Goal: Information Seeking & Learning: Learn about a topic

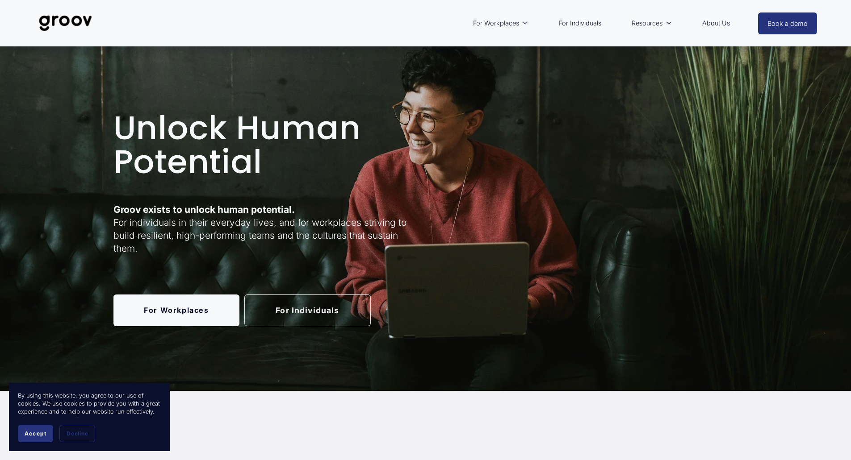
click at [570, 21] on link "For Individuals" at bounding box center [579, 23] width 51 height 21
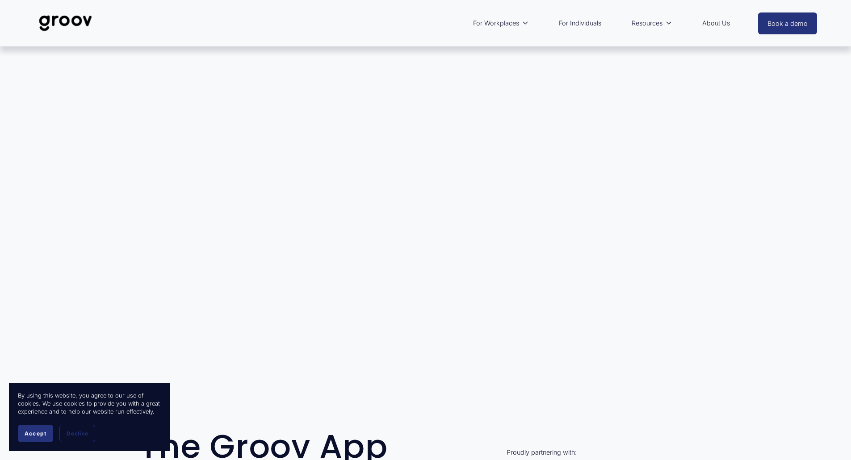
click at [45, 439] on button "Accept" at bounding box center [35, 433] width 35 height 17
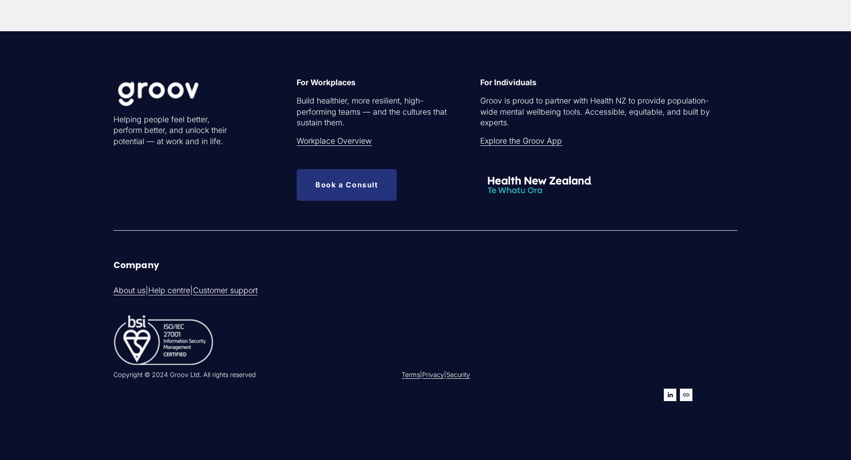
scroll to position [2970, 0]
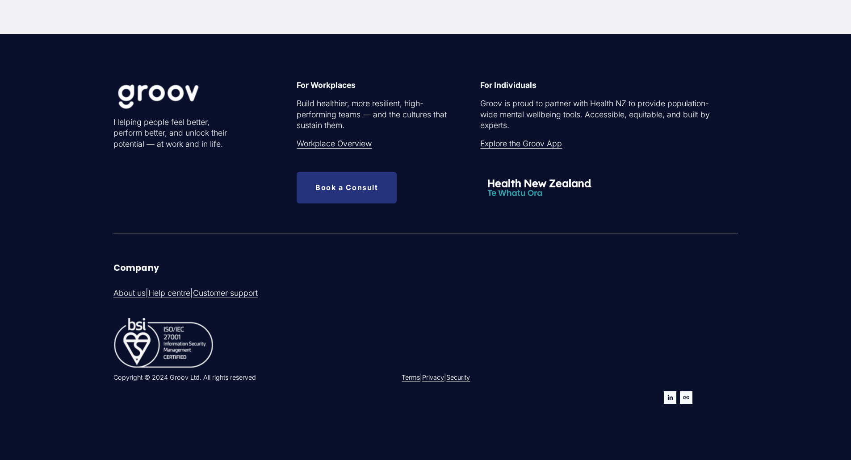
drag, startPoint x: 325, startPoint y: 314, endPoint x: 321, endPoint y: 299, distance: 15.3
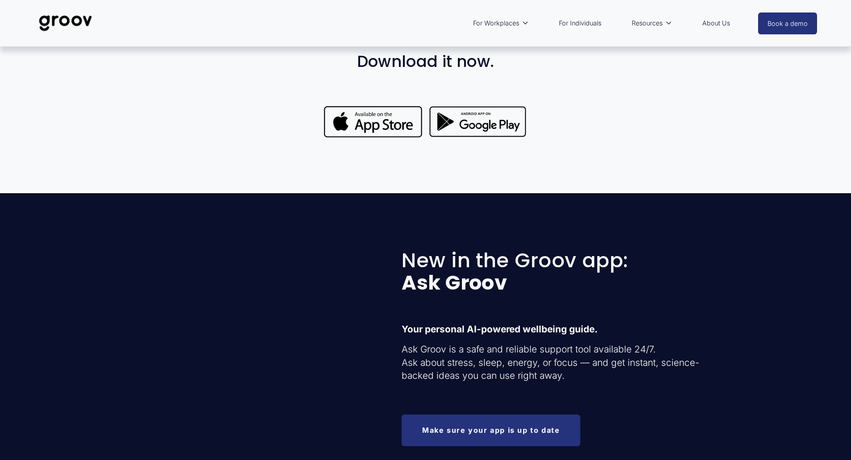
scroll to position [0, 0]
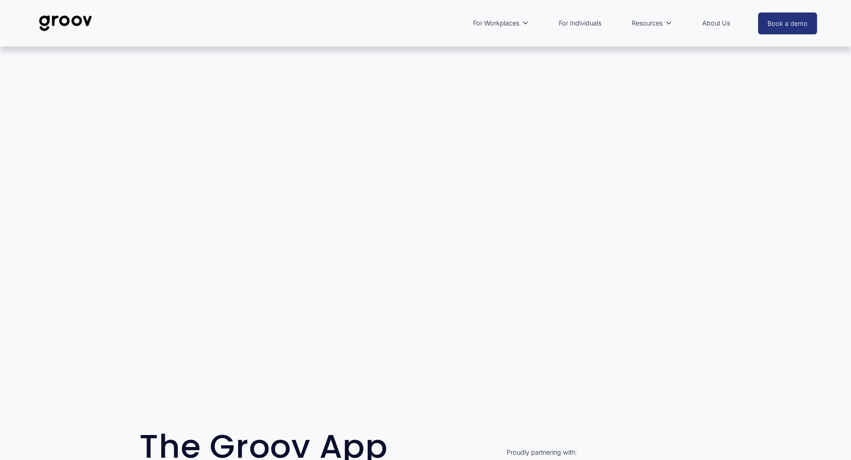
drag, startPoint x: 653, startPoint y: 394, endPoint x: 640, endPoint y: 162, distance: 232.6
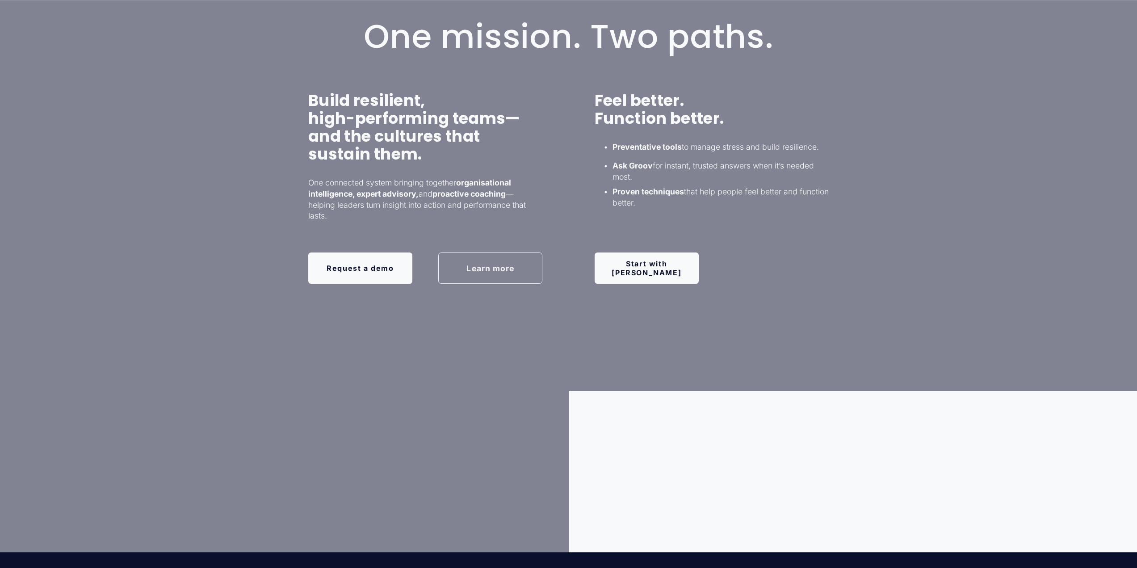
scroll to position [670, 0]
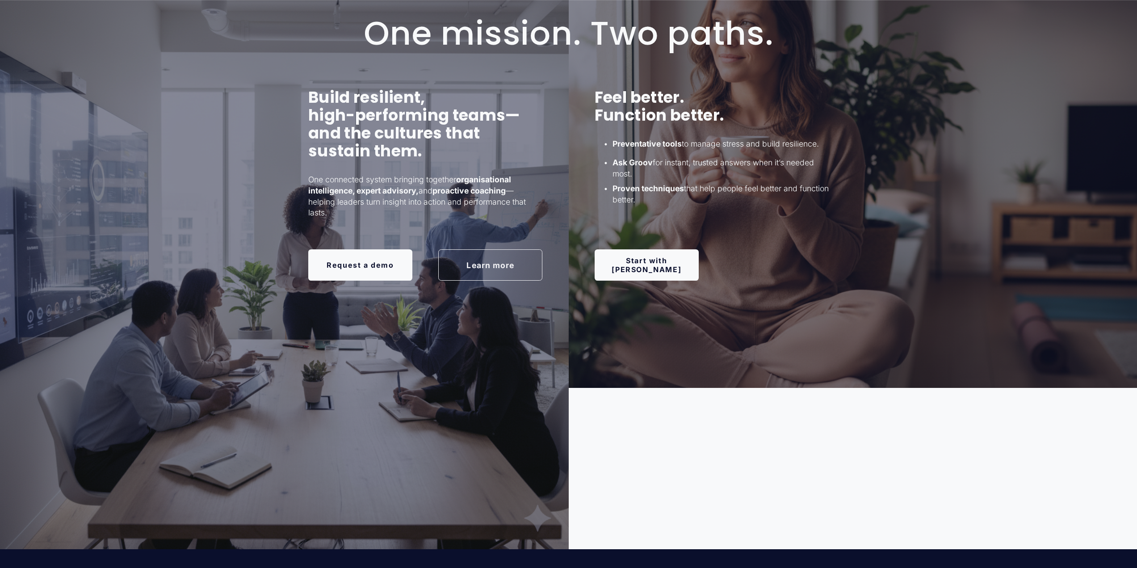
click at [676, 260] on link "Start with Groov" at bounding box center [646, 264] width 104 height 31
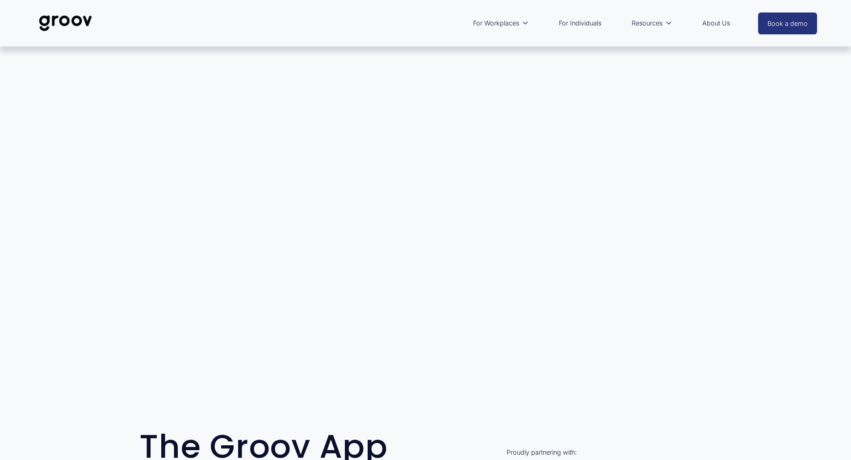
click at [708, 22] on link "About Us" at bounding box center [716, 23] width 37 height 21
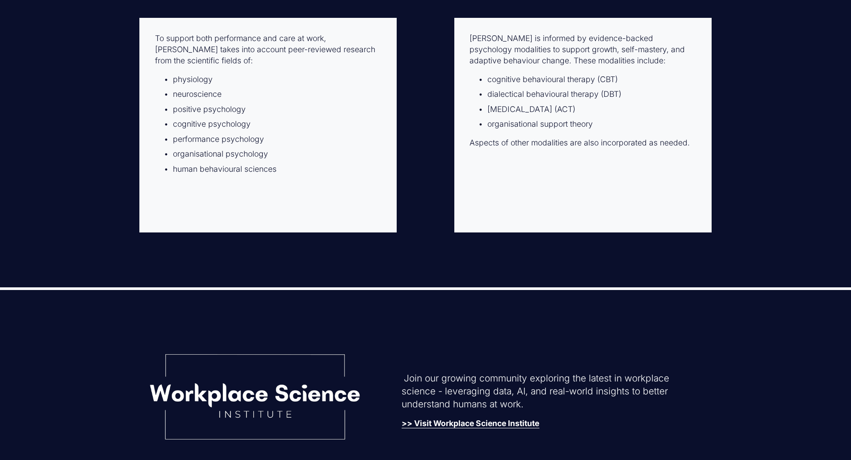
scroll to position [2039, 0]
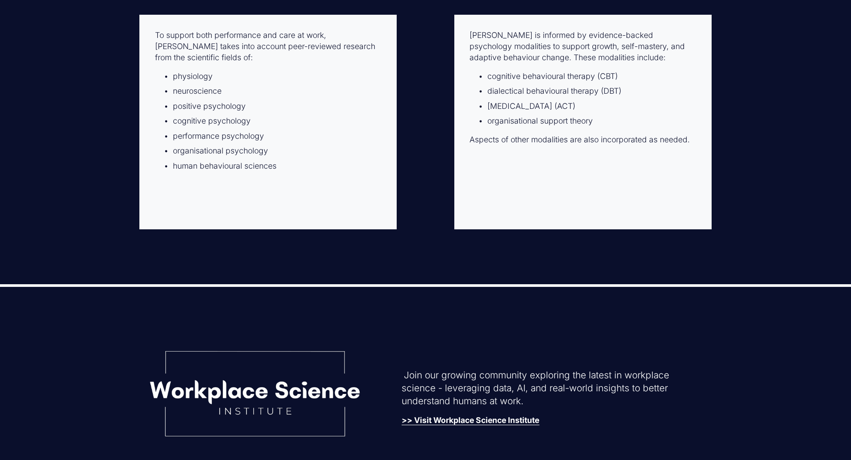
click at [615, 230] on div "[PERSON_NAME] is informed by evidence-backed psychology modalities to support g…" at bounding box center [582, 122] width 257 height 215
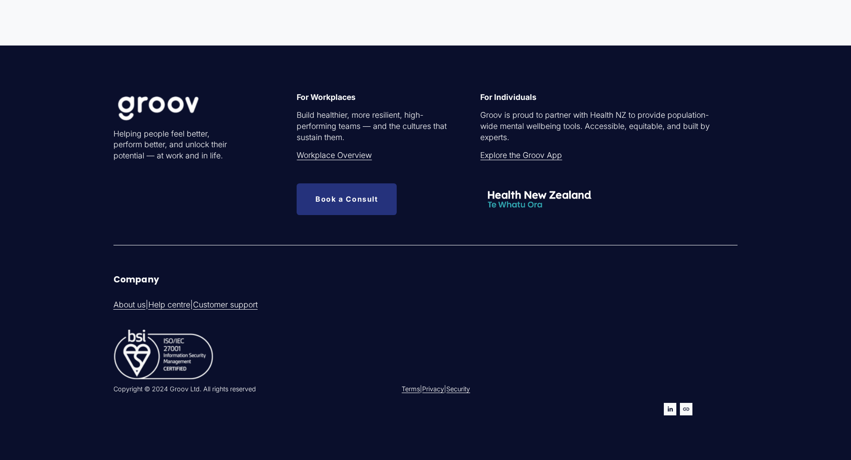
scroll to position [2844, 0]
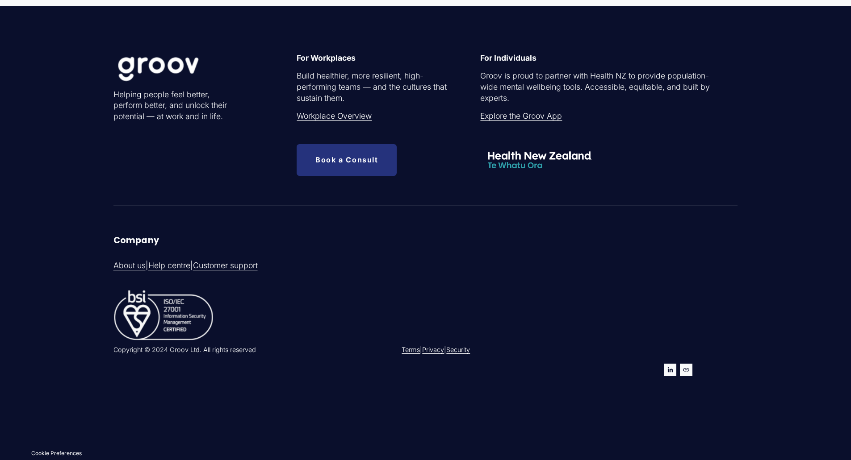
click at [133, 262] on link "About us" at bounding box center [129, 265] width 32 height 11
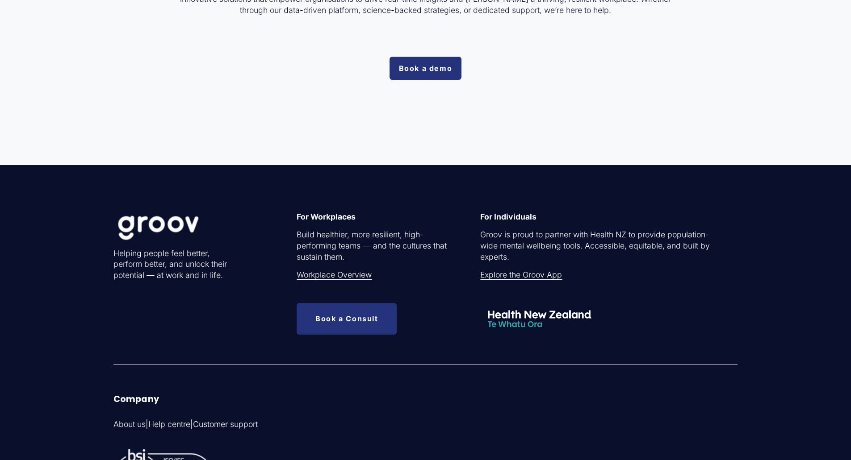
scroll to position [2844, 0]
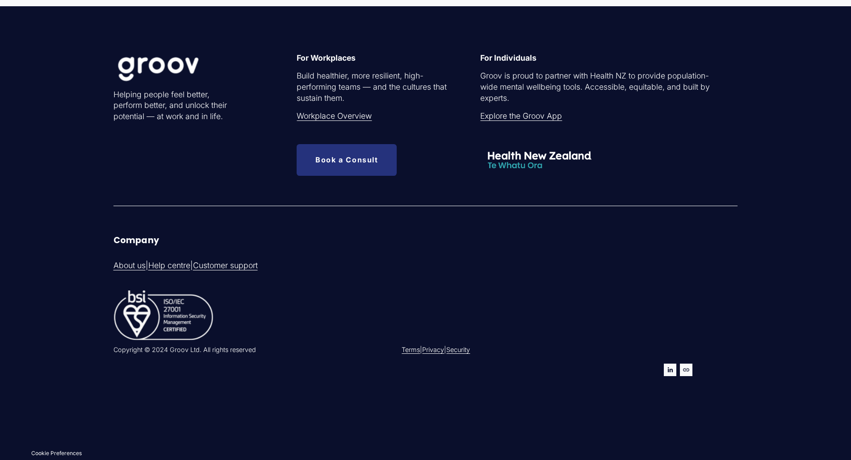
click at [184, 265] on link "Help centre" at bounding box center [169, 265] width 42 height 11
click at [677, 371] on nav at bounding box center [687, 370] width 47 height 13
click at [667, 369] on use "LinkedIn" at bounding box center [670, 370] width 13 height 13
